Goal: Navigation & Orientation: Go to known website

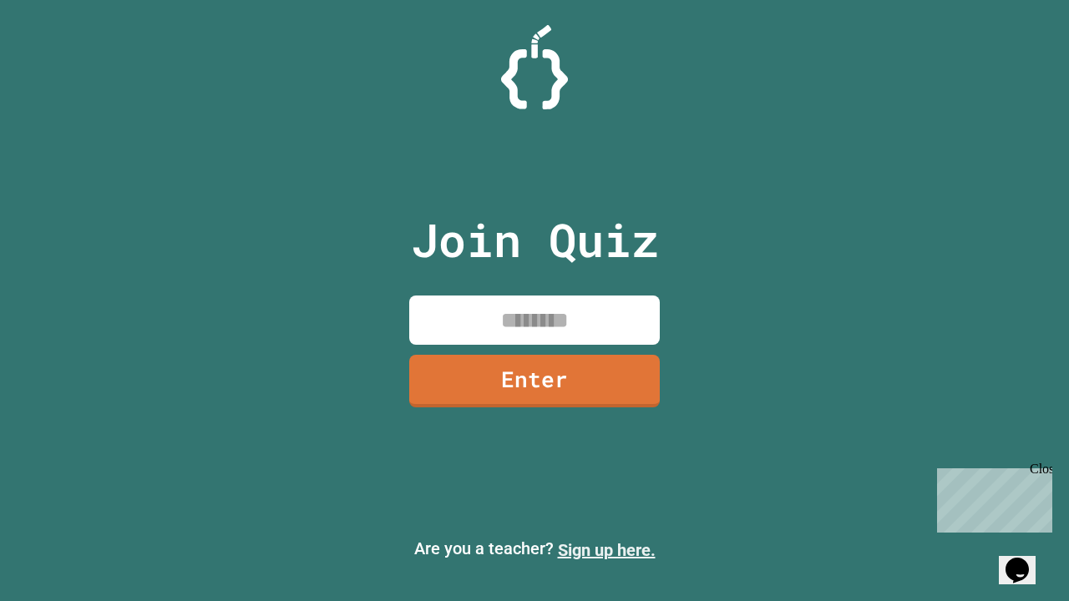
click at [606, 550] on link "Sign up here." at bounding box center [607, 550] width 98 height 20
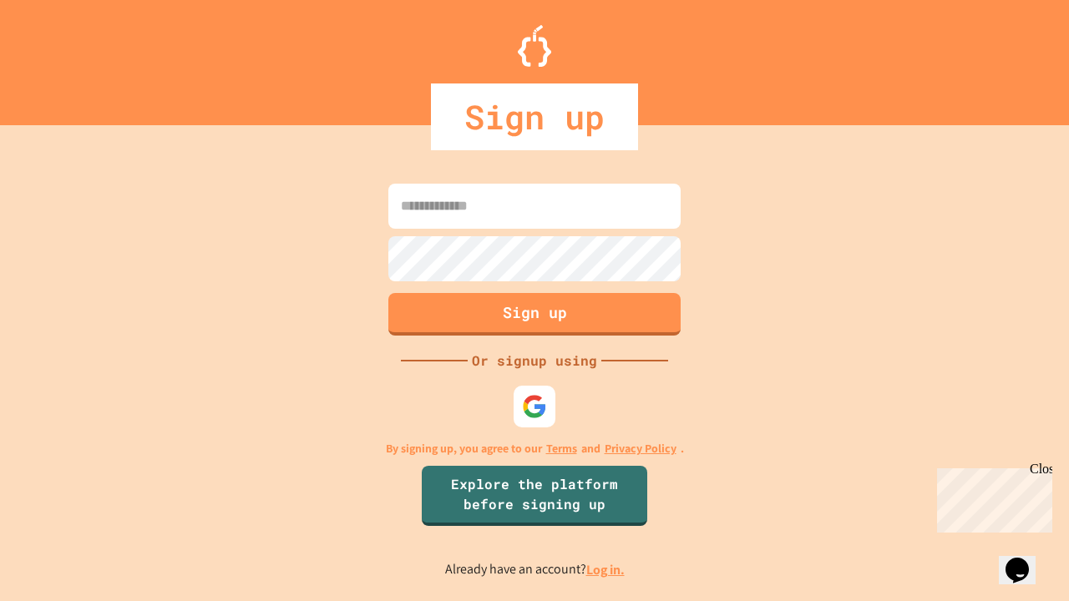
click at [606, 569] on link "Log in." at bounding box center [605, 570] width 38 height 18
